Goal: Information Seeking & Learning: Find specific fact

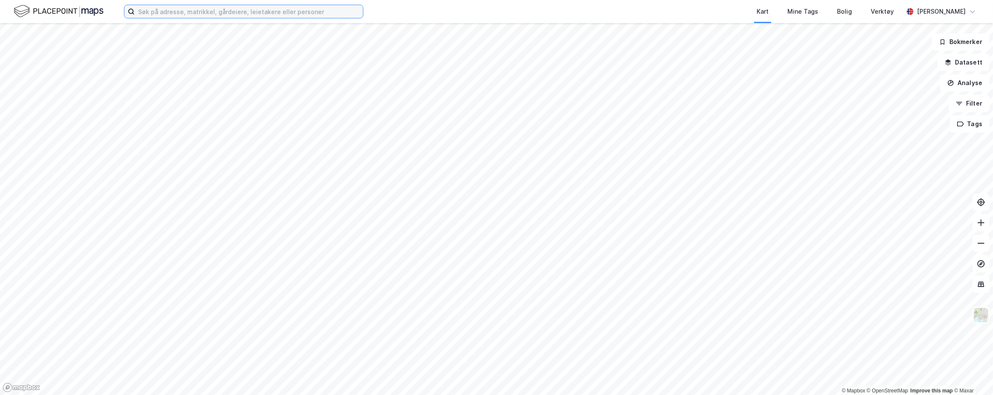
click at [255, 11] on input at bounding box center [249, 11] width 228 height 13
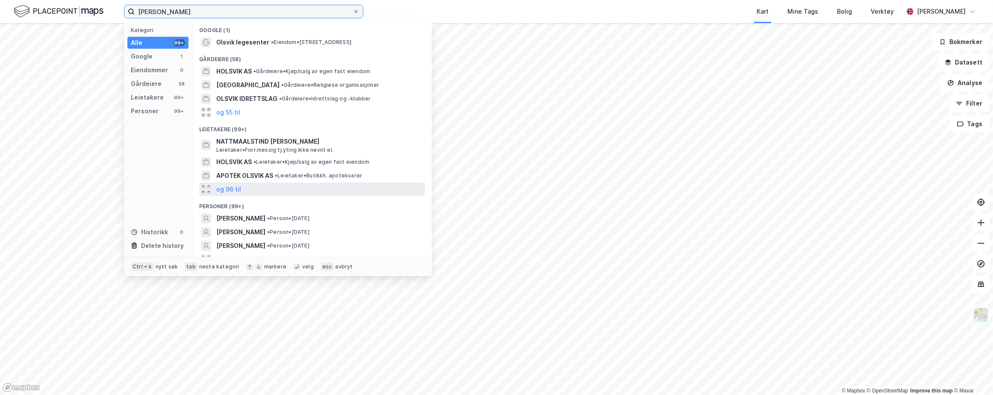
scroll to position [9, 0]
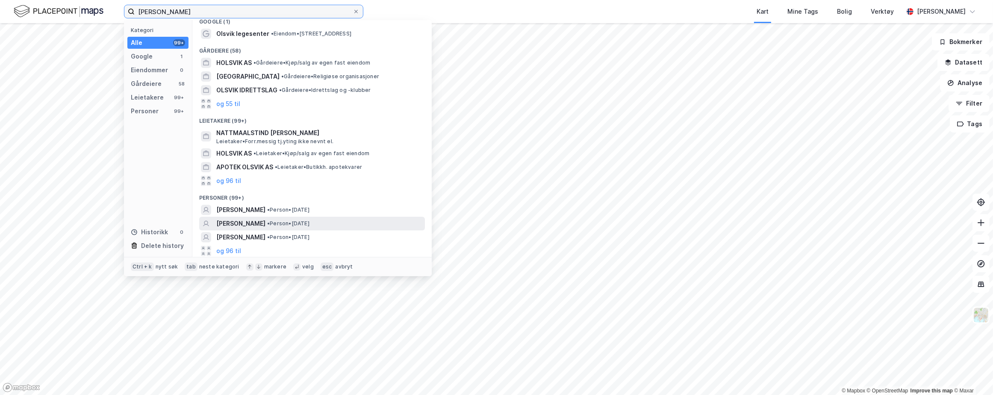
type input "[PERSON_NAME]"
click at [245, 224] on span "[PERSON_NAME]" at bounding box center [240, 223] width 49 height 10
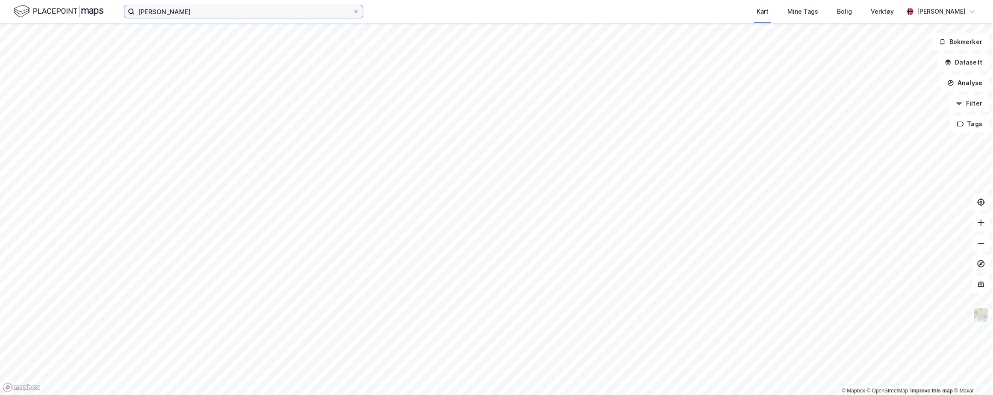
click at [191, 9] on input "[PERSON_NAME]" at bounding box center [244, 11] width 218 height 13
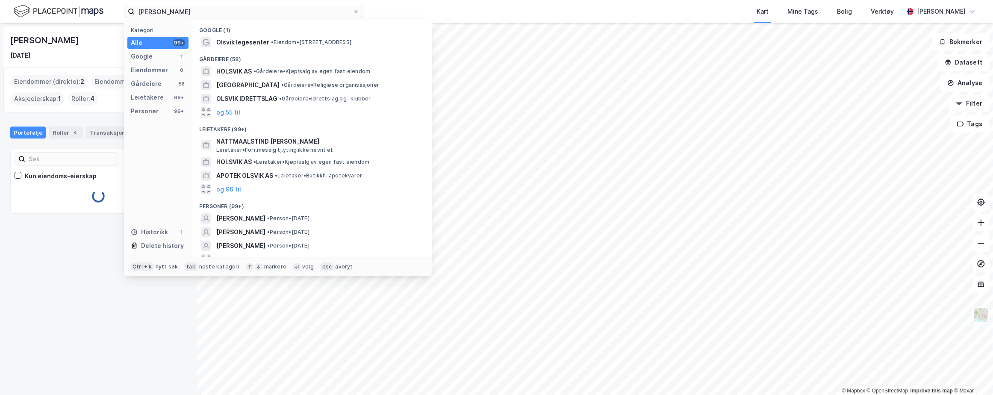
click at [495, 8] on div "Kart Mine Tags Bolig Verktøy" at bounding box center [653, 11] width 499 height 23
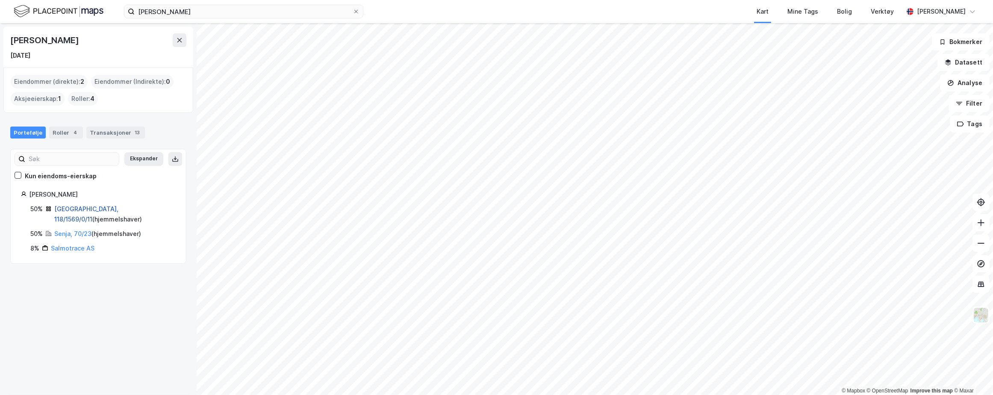
click at [69, 206] on link "[GEOGRAPHIC_DATA], 118/1569/0/11" at bounding box center [86, 214] width 64 height 18
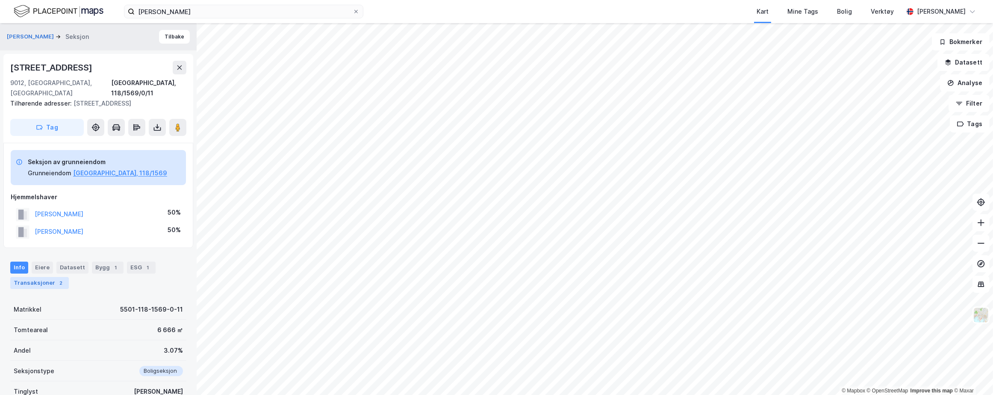
click at [41, 277] on div "Transaksjoner 2" at bounding box center [39, 283] width 59 height 12
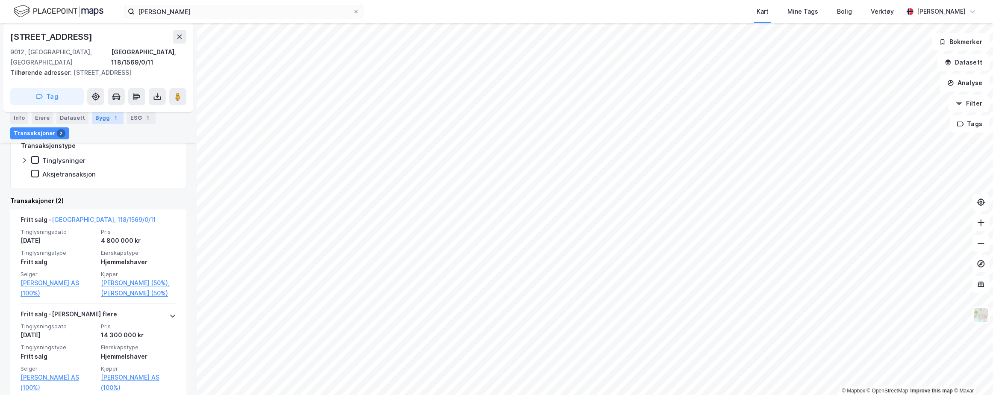
scroll to position [242, 0]
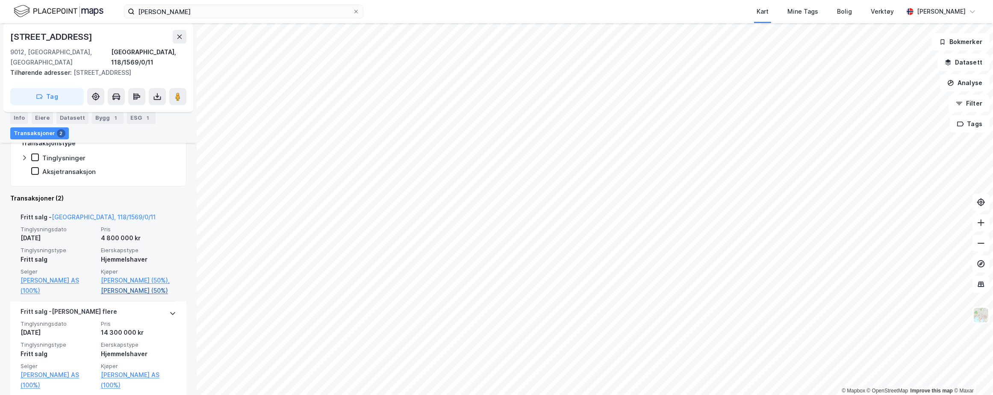
click at [114, 290] on link "[PERSON_NAME] (50%)" at bounding box center [138, 290] width 75 height 10
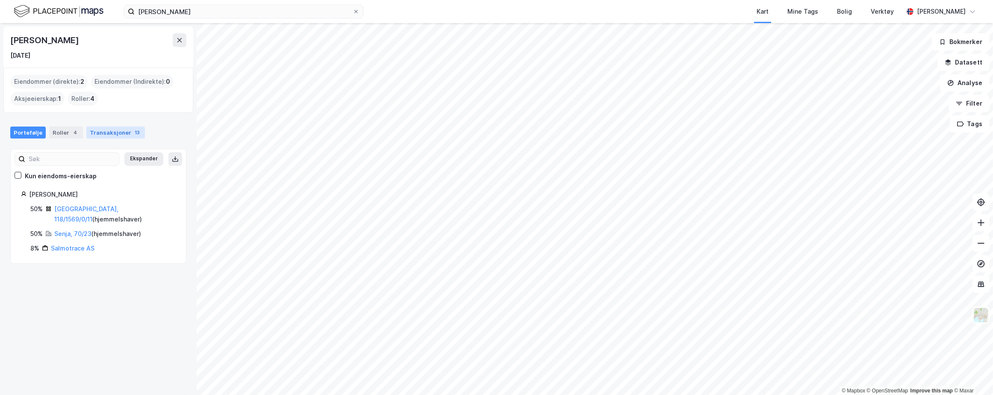
click at [103, 134] on div "Transaksjoner 13" at bounding box center [115, 132] width 59 height 12
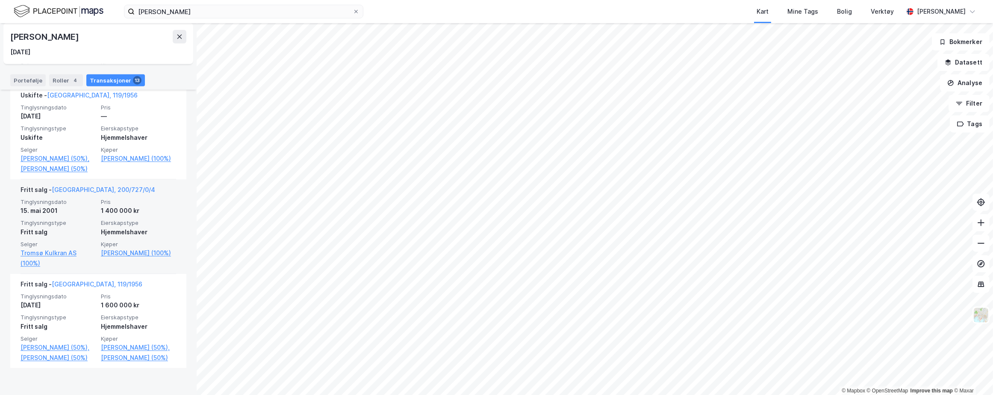
scroll to position [1178, 0]
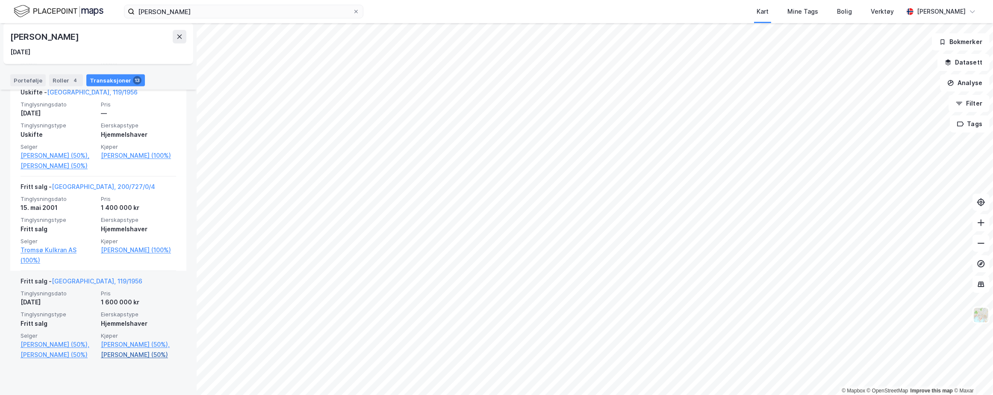
click at [126, 354] on link "[PERSON_NAME] (50%)" at bounding box center [138, 355] width 75 height 10
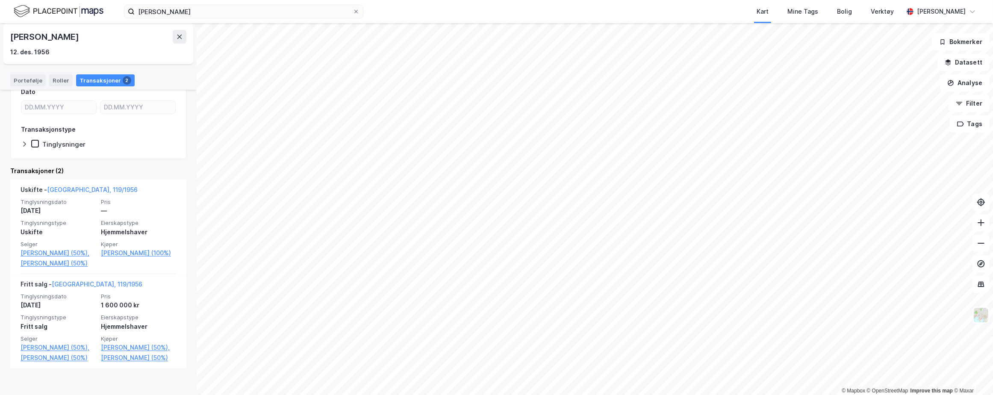
scroll to position [135, 0]
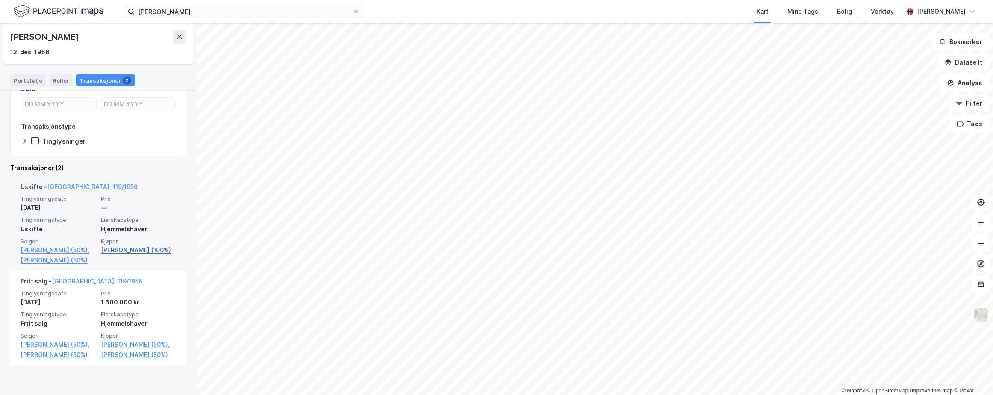
click at [121, 248] on link "[PERSON_NAME] (100%)" at bounding box center [138, 250] width 75 height 10
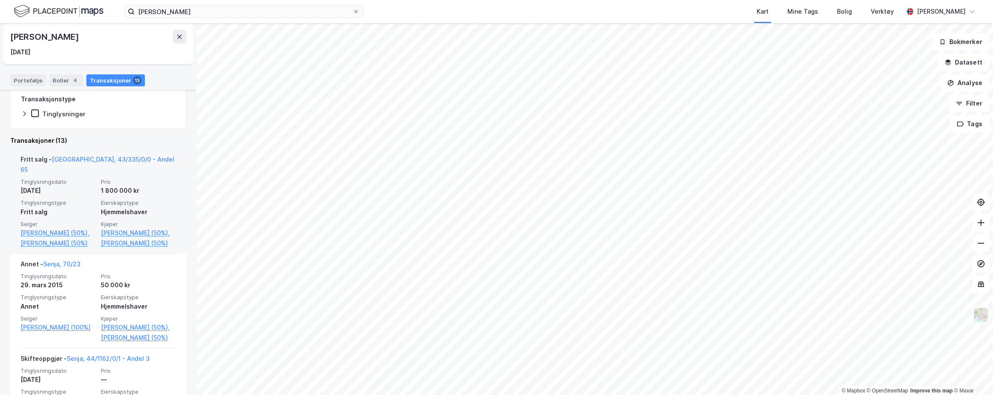
scroll to position [108, 0]
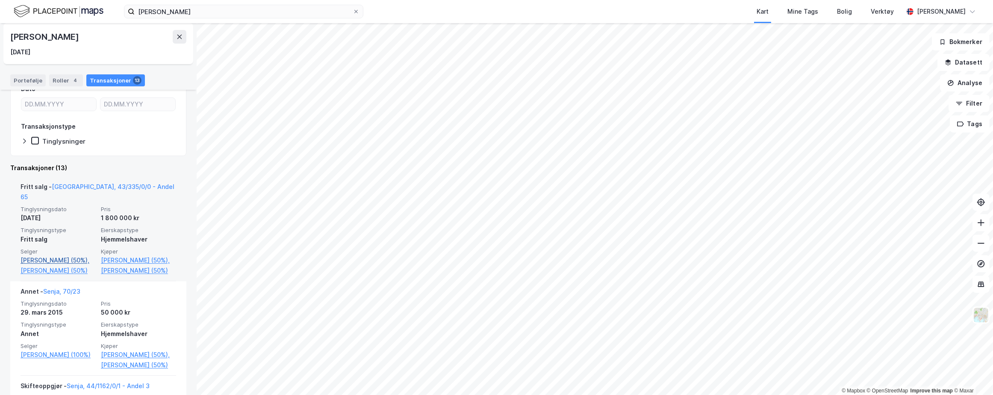
click at [51, 255] on link "[PERSON_NAME] (50%)," at bounding box center [58, 260] width 75 height 10
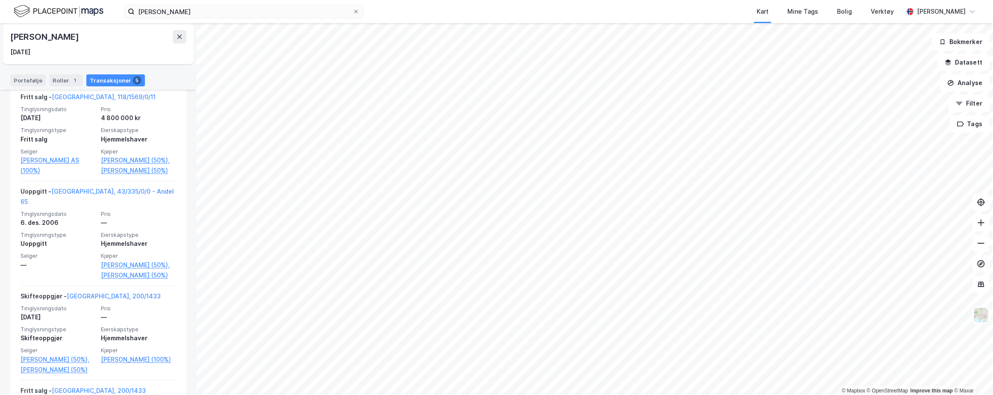
scroll to position [385, 0]
